Goal: Task Accomplishment & Management: Manage account settings

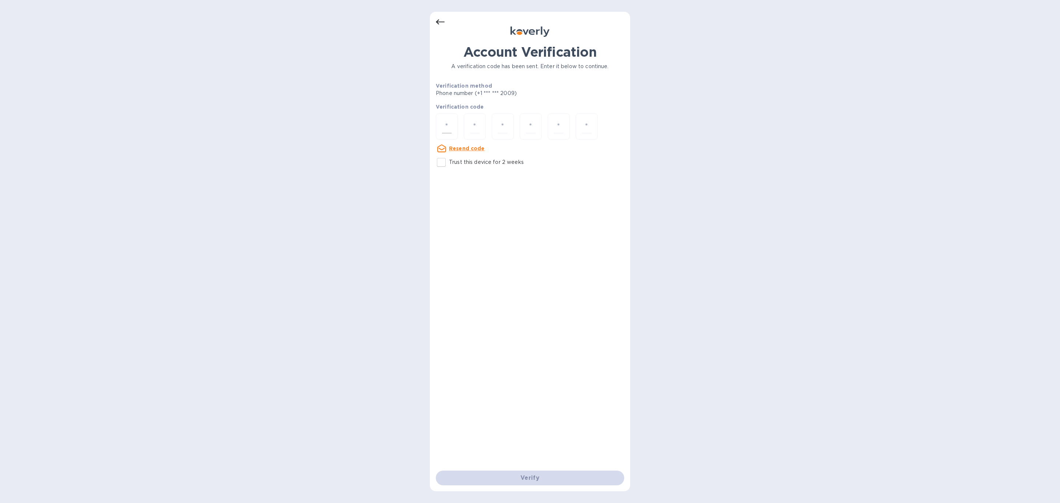
click at [447, 125] on input "number" at bounding box center [447, 127] width 10 height 14
type input "3"
type input "5"
type input "9"
type input "3"
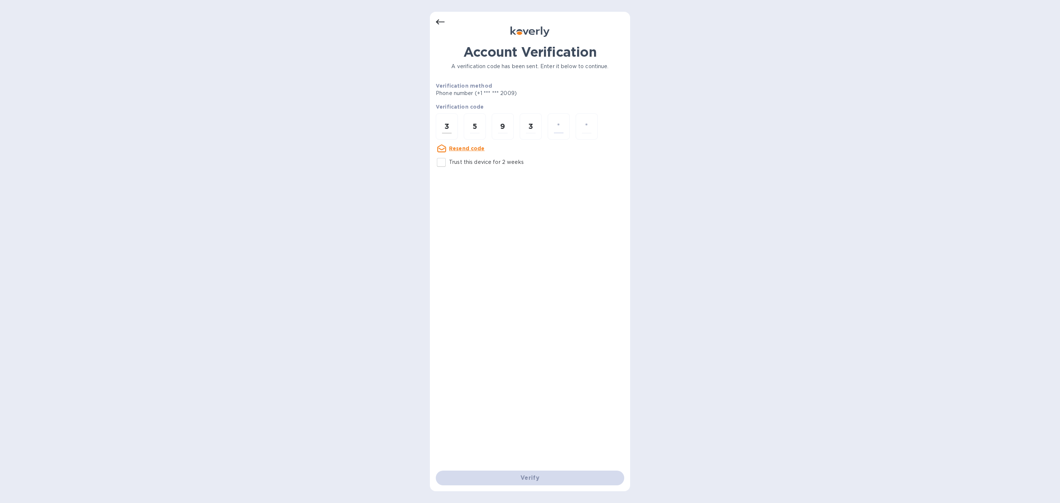
type input "8"
type input "5"
click at [465, 160] on u "Resend code" at bounding box center [467, 162] width 36 height 6
click at [450, 128] on input "number" at bounding box center [447, 127] width 10 height 14
type input "3"
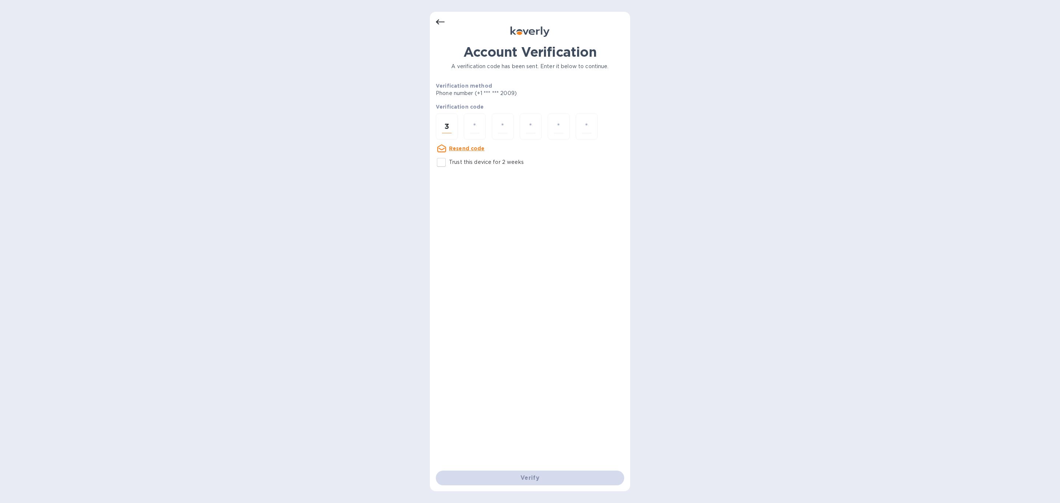
type input "0"
type input "5"
type input "6"
type input "8"
type input "3"
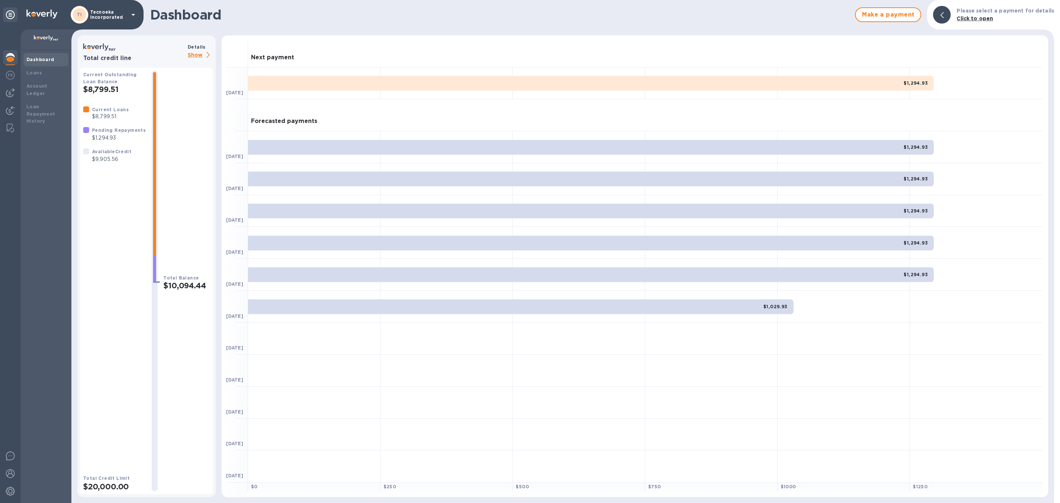
click at [36, 59] on b "Dashboard" at bounding box center [40, 60] width 28 height 6
click at [42, 32] on div at bounding box center [46, 39] width 51 height 21
click at [93, 15] on p "Tecnoeka Incorporated" at bounding box center [108, 15] width 37 height 10
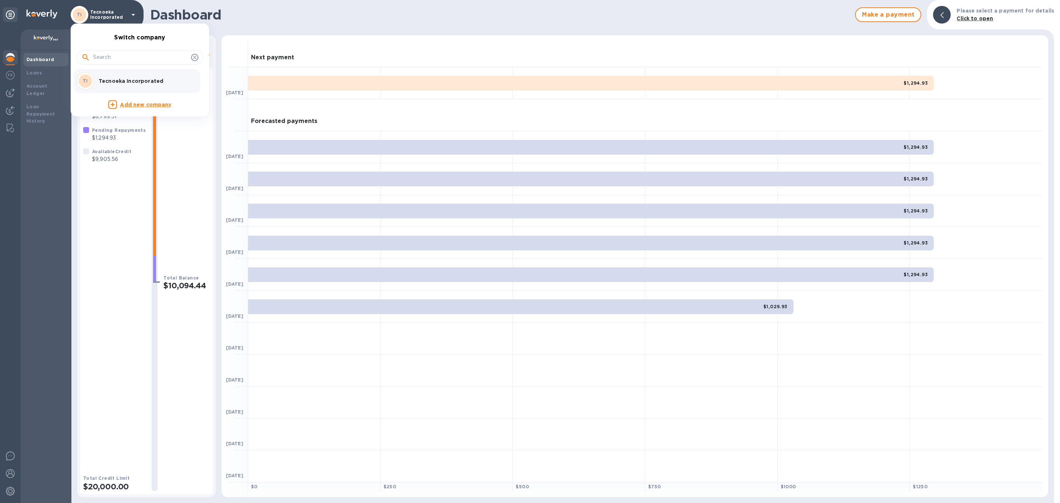
click at [32, 156] on div at bounding box center [530, 251] width 1060 height 503
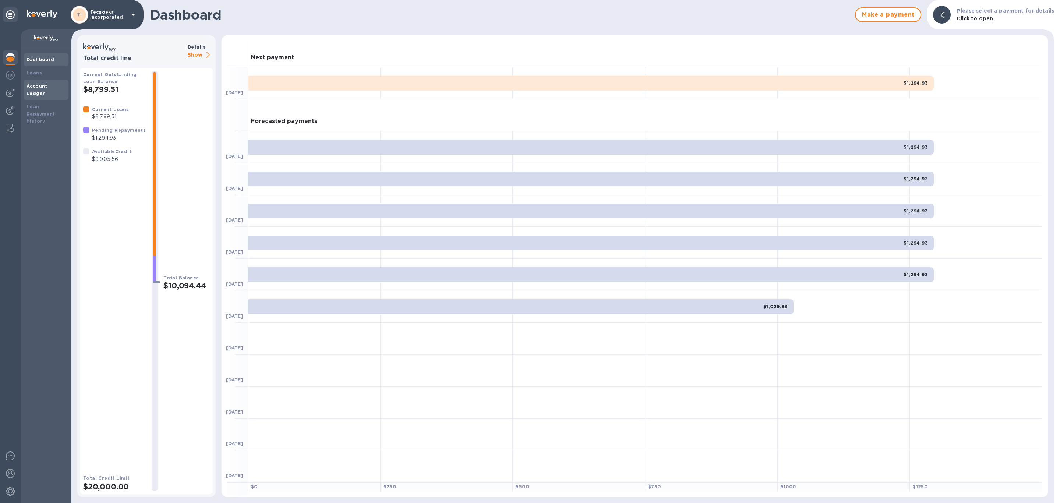
click at [35, 82] on div "Account Ledger" at bounding box center [45, 89] width 39 height 15
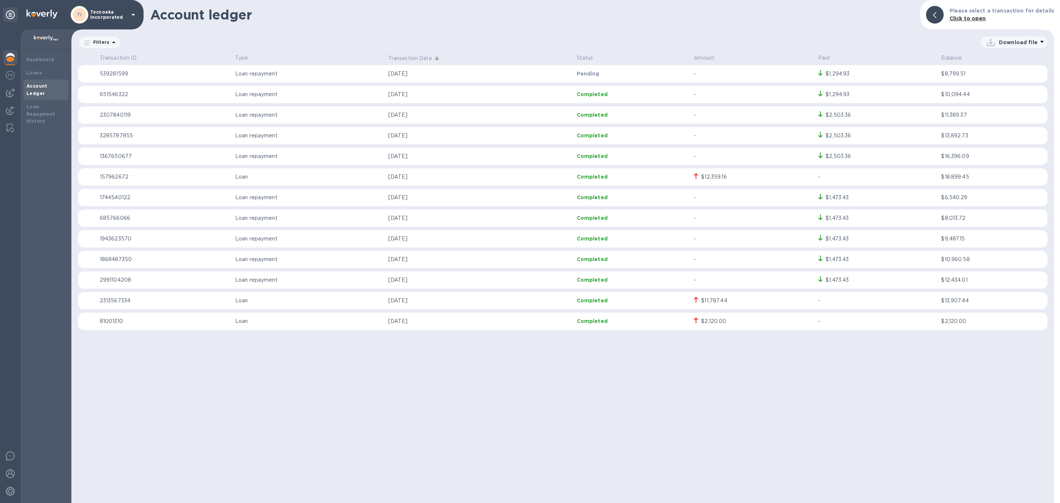
click at [999, 39] on p "Download file" at bounding box center [1018, 42] width 39 height 7
click at [1005, 78] on li "PDF file" at bounding box center [1014, 80] width 50 height 21
